Goal: Task Accomplishment & Management: Use online tool/utility

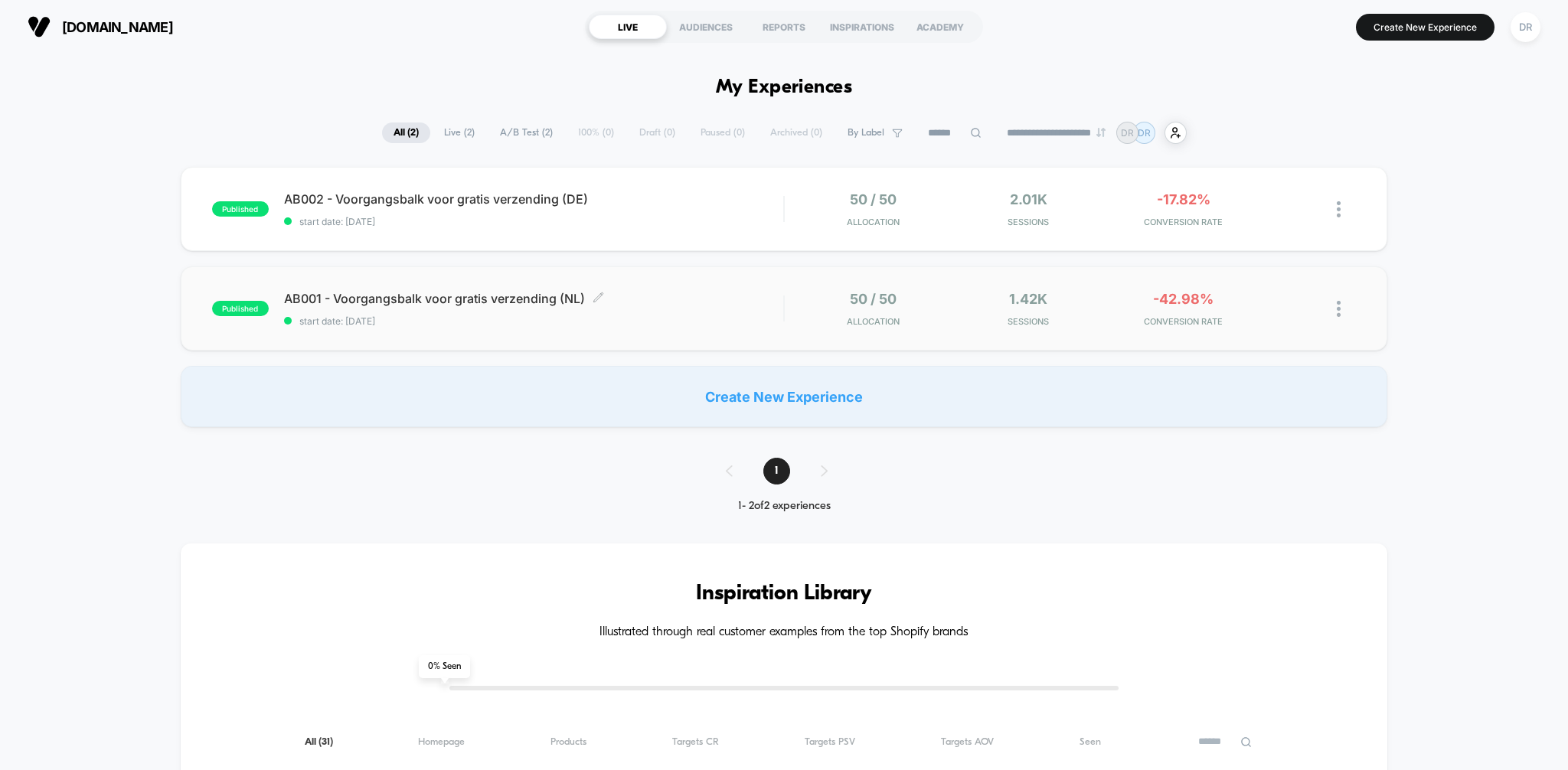
click at [679, 300] on span "AB001 - Voorgangsbalk voor gratis verzending (NL) Click to edit experience deta…" at bounding box center [534, 299] width 500 height 16
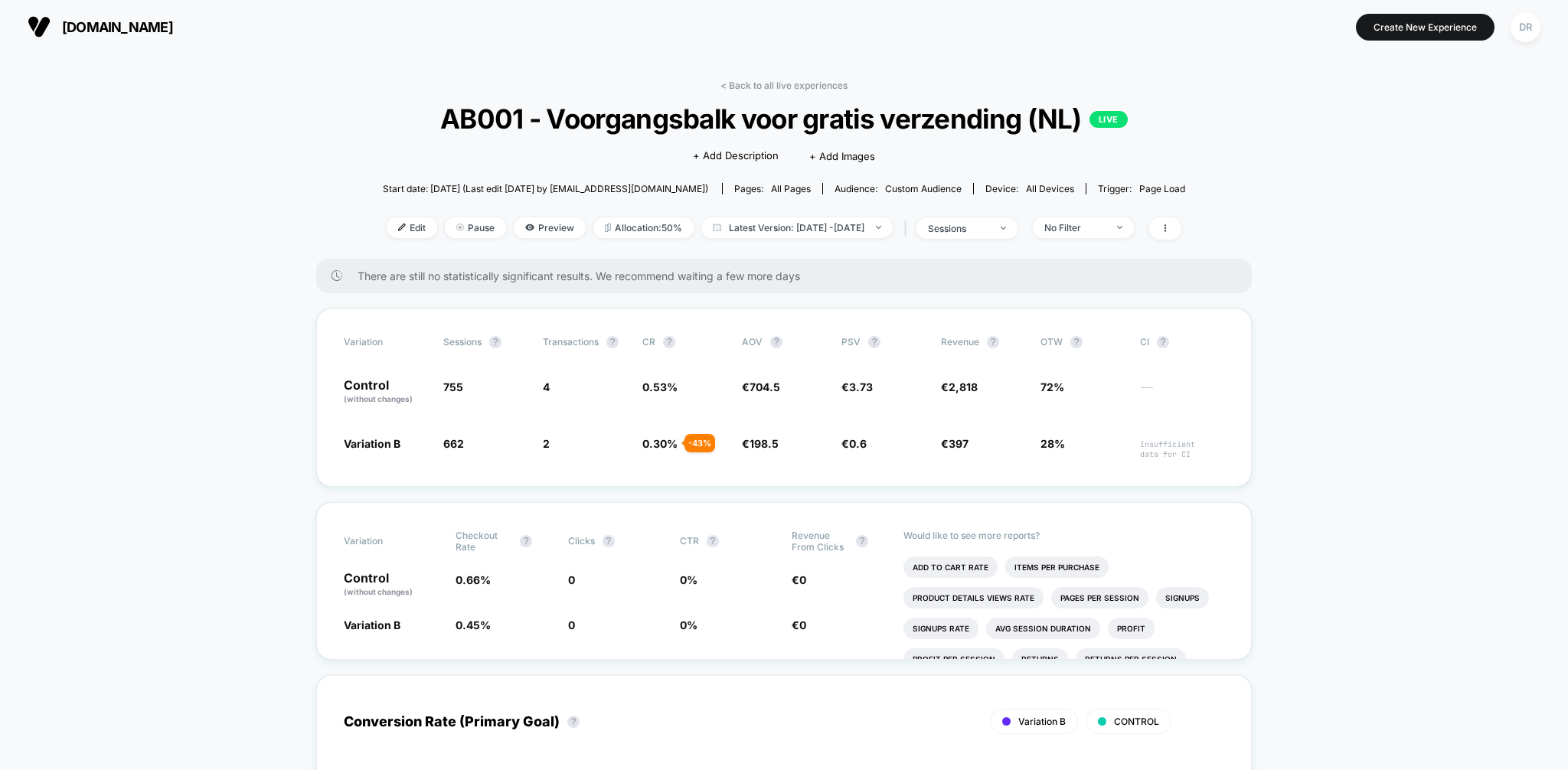
scroll to position [1, 0]
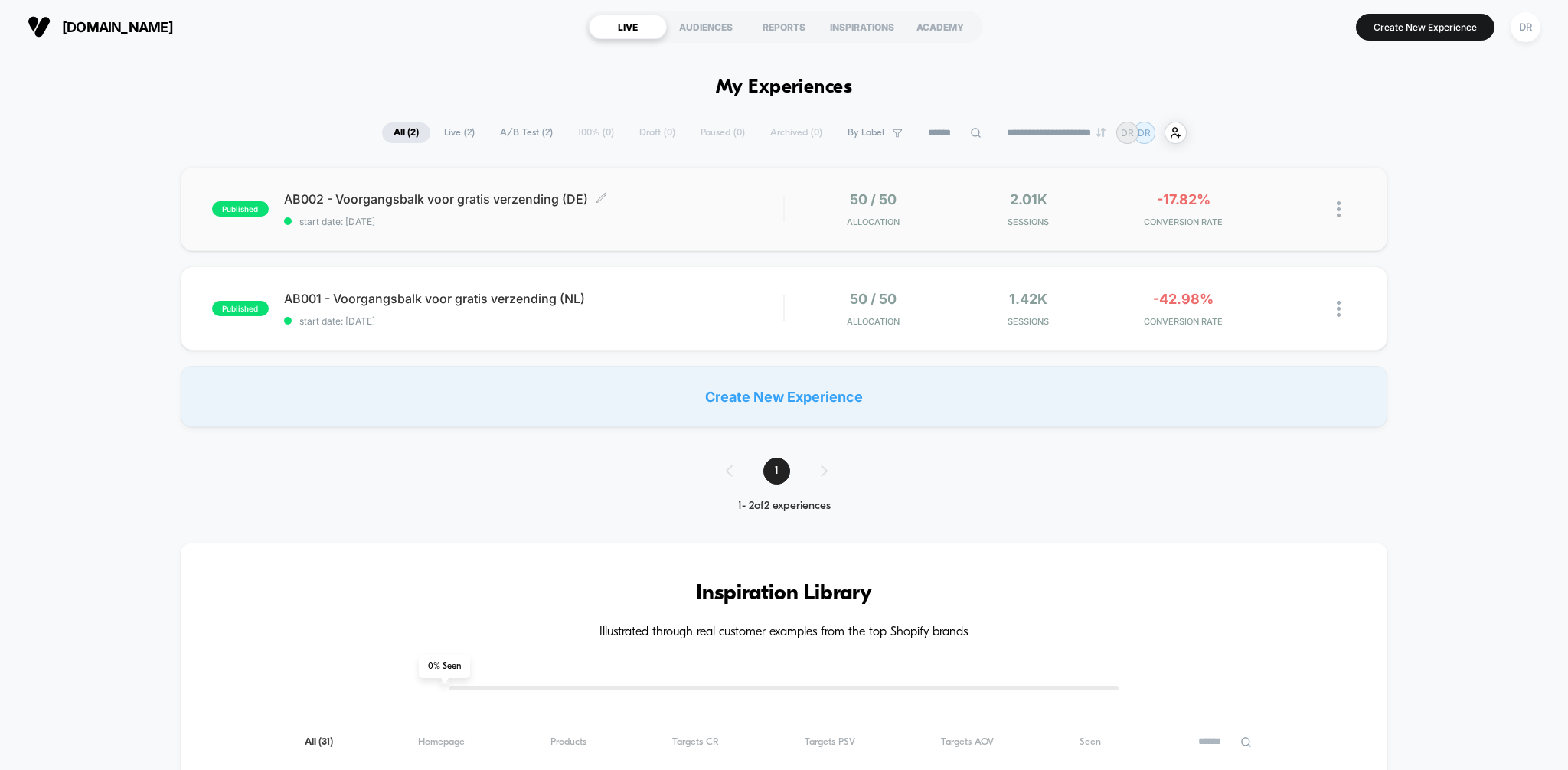
click at [644, 213] on div "AB002 - Voorgangsbalk voor gratis verzending (DE) Click to edit experience deta…" at bounding box center [534, 209] width 500 height 36
